Goal: Register for event/course

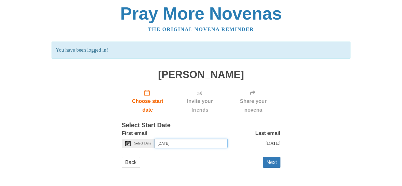
click at [167, 143] on input "Thursday, August 28th" at bounding box center [191, 143] width 73 height 9
click at [273, 167] on button "Next" at bounding box center [271, 162] width 17 height 11
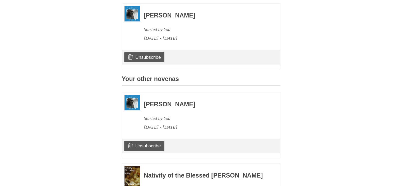
scroll to position [250, 0]
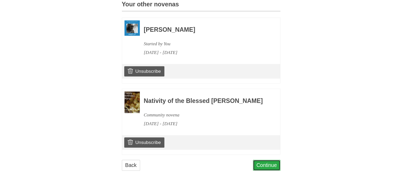
click at [261, 165] on link "Continue" at bounding box center [267, 165] width 28 height 11
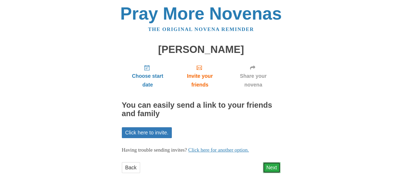
click at [273, 166] on link "Next" at bounding box center [271, 167] width 17 height 11
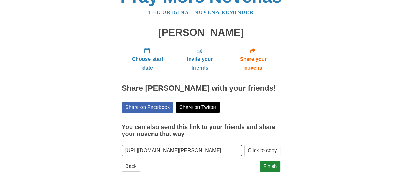
scroll to position [26, 0]
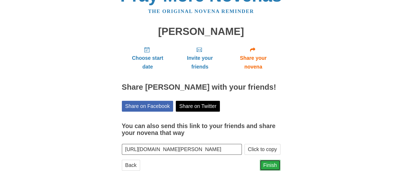
click at [273, 165] on link "Finish" at bounding box center [270, 165] width 21 height 11
